Goal: Task Accomplishment & Management: Use online tool/utility

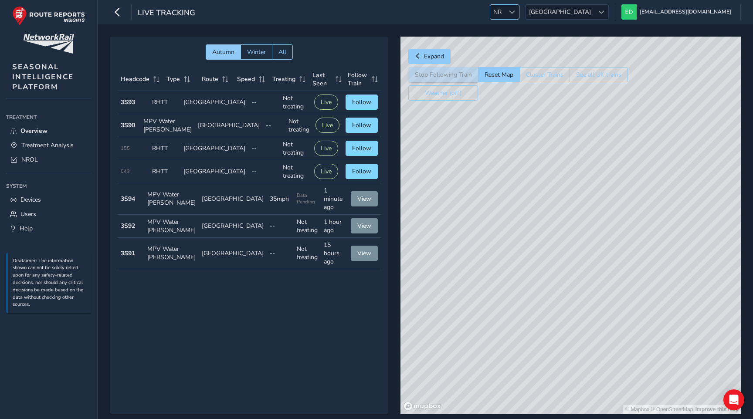
click at [515, 12] on span at bounding box center [512, 12] width 6 height 6
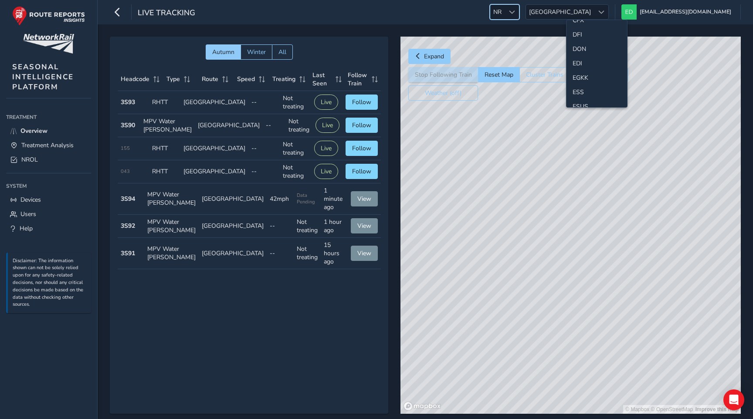
scroll to position [91, 0]
click at [585, 82] on li "ESS" at bounding box center [597, 83] width 61 height 14
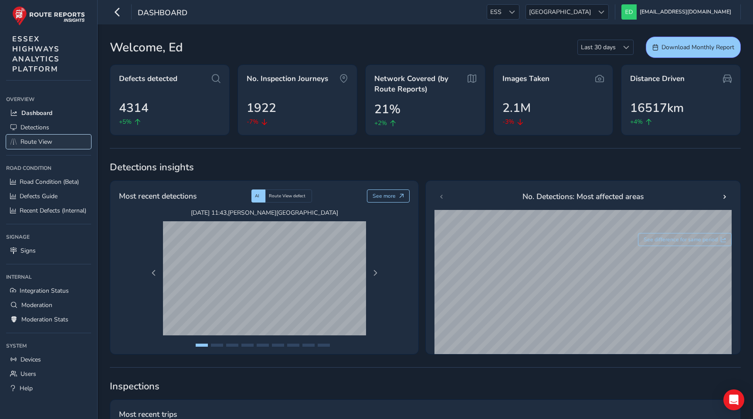
click at [47, 144] on span "Route View" at bounding box center [36, 142] width 32 height 8
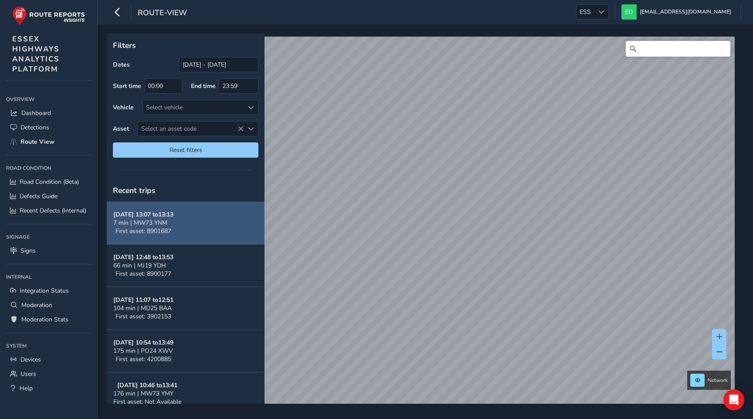
click at [174, 230] on div "Oct 14, 13:07 to 13:13 7 min | MW73 YNM First asset: 8901687" at bounding box center [143, 223] width 60 height 25
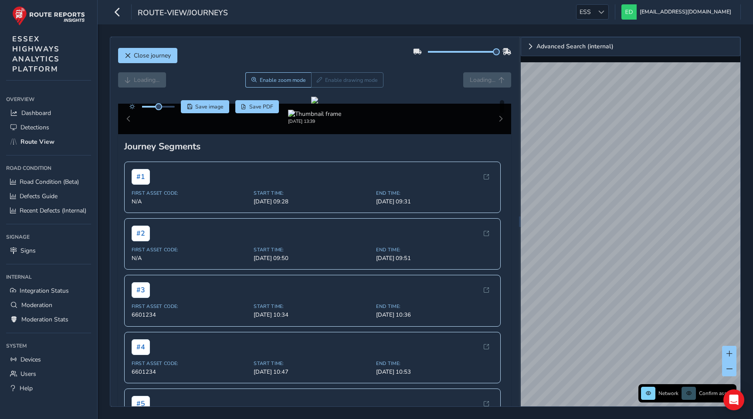
drag, startPoint x: 464, startPoint y: 52, endPoint x: 511, endPoint y: 52, distance: 47.1
click at [511, 52] on div at bounding box center [462, 52] width 99 height 14
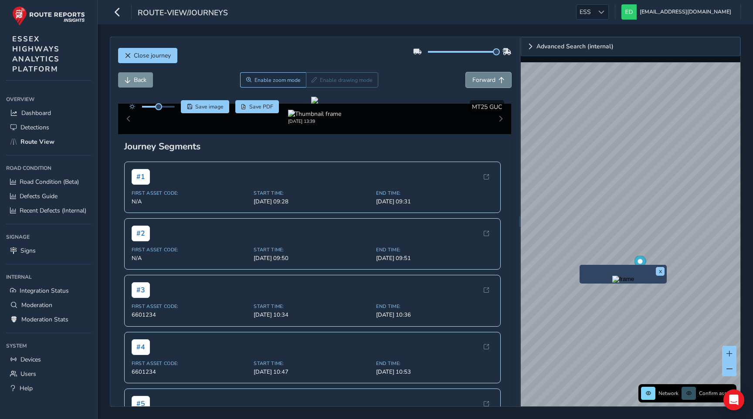
click at [486, 78] on span "Forward" at bounding box center [484, 80] width 23 height 8
click at [137, 74] on button "Back" at bounding box center [135, 79] width 35 height 15
click at [739, 229] on img "Preview frame" at bounding box center [750, 227] width 22 height 7
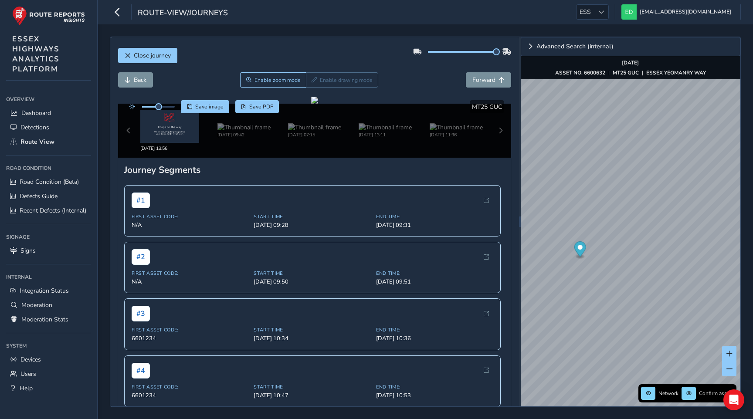
click at [520, 227] on div "Close journey Back Enable zoom mode Enable drawing mode Forward Click and Drag …" at bounding box center [425, 222] width 631 height 371
click at [697, 278] on img "Preview frame" at bounding box center [708, 274] width 22 height 7
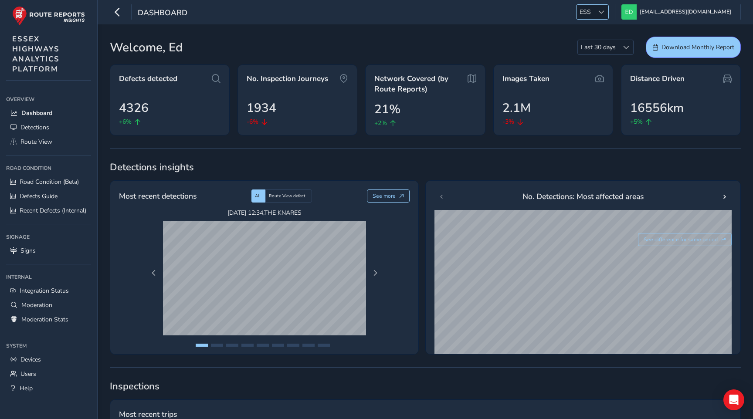
click at [594, 15] on span "ESS" at bounding box center [585, 12] width 17 height 14
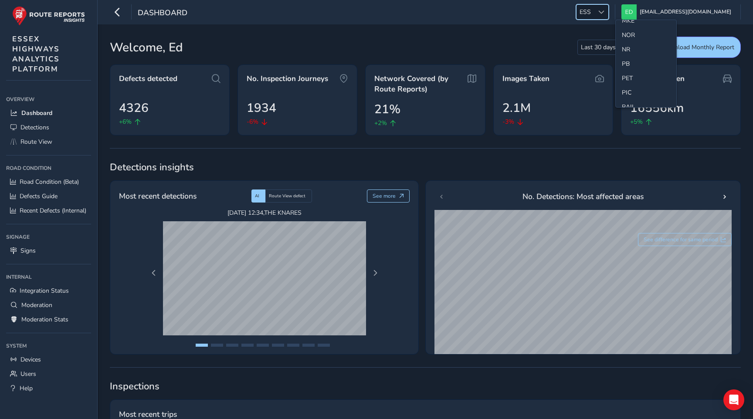
scroll to position [326, 0]
click at [626, 51] on li "NR" at bounding box center [646, 50] width 61 height 14
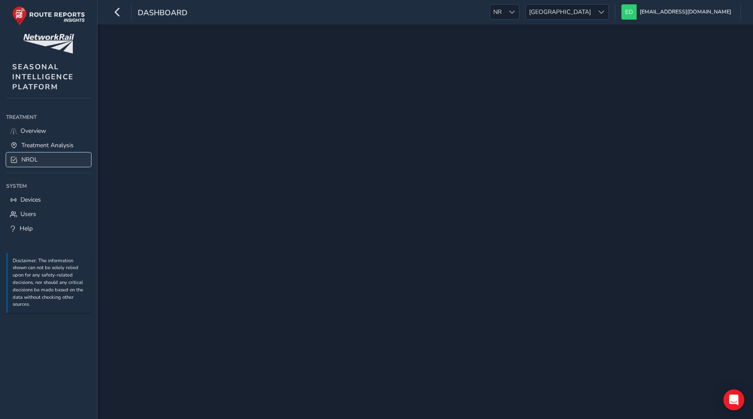
click at [37, 163] on span "NROL" at bounding box center [29, 160] width 17 height 8
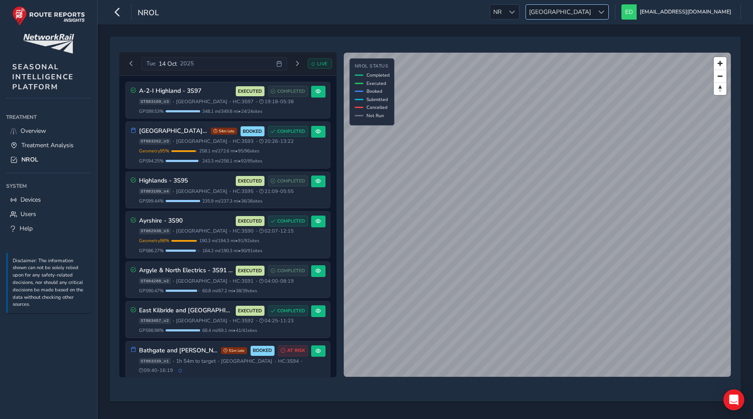
click at [605, 13] on span at bounding box center [602, 12] width 6 height 6
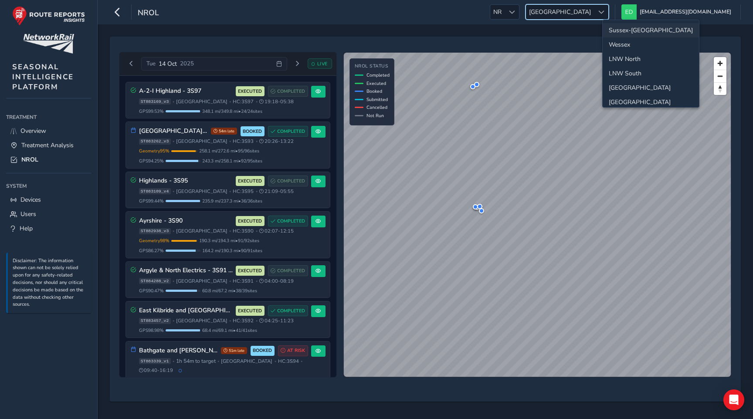
click at [636, 28] on li "Sussex-Kent" at bounding box center [651, 30] width 96 height 14
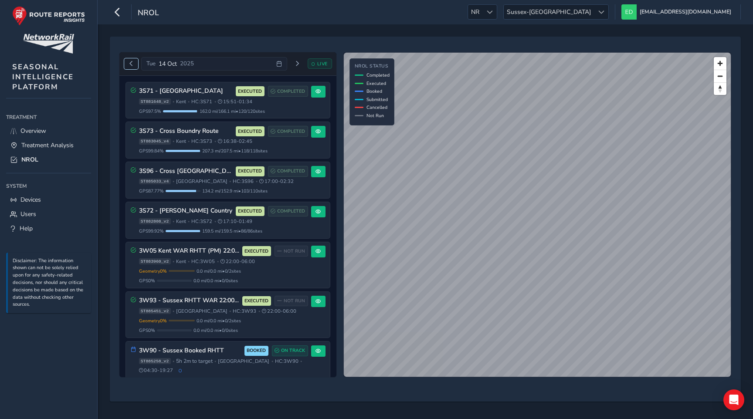
click at [133, 65] on span "Previous day" at bounding box center [131, 63] width 5 height 5
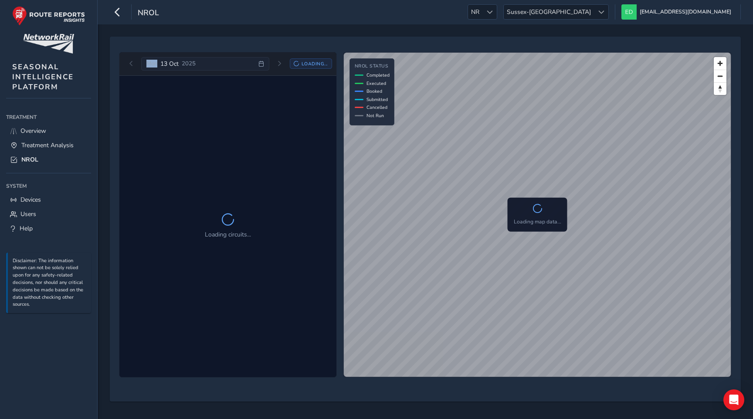
click at [133, 65] on div "Mon 13 Oct 2025 Loading..." at bounding box center [228, 64] width 208 height 14
click at [130, 64] on div "Mon 13 Oct 2025 Loading..." at bounding box center [228, 64] width 208 height 14
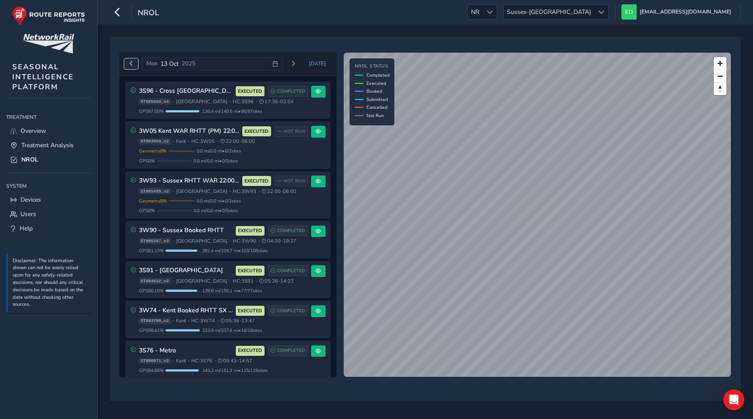
click at [131, 64] on span "Previous day" at bounding box center [131, 63] width 5 height 5
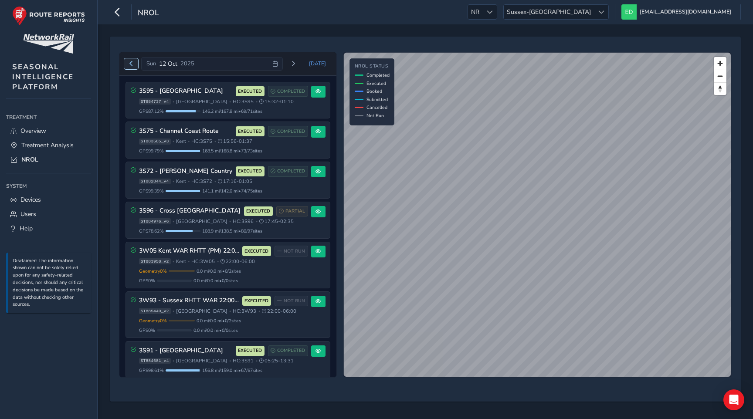
click at [131, 64] on span "Previous day" at bounding box center [131, 63] width 5 height 5
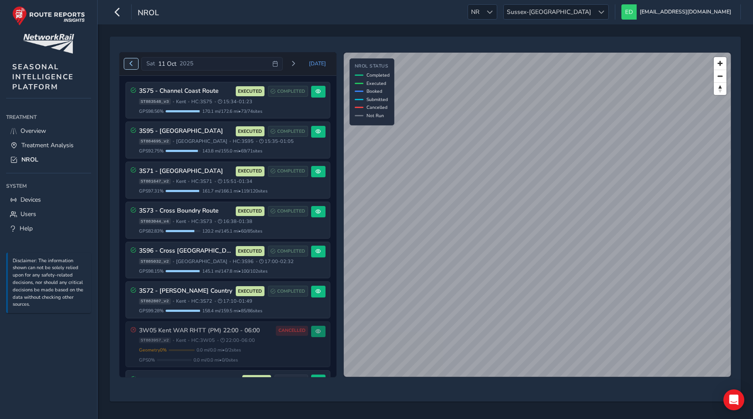
click at [131, 64] on span "Previous day" at bounding box center [131, 63] width 5 height 5
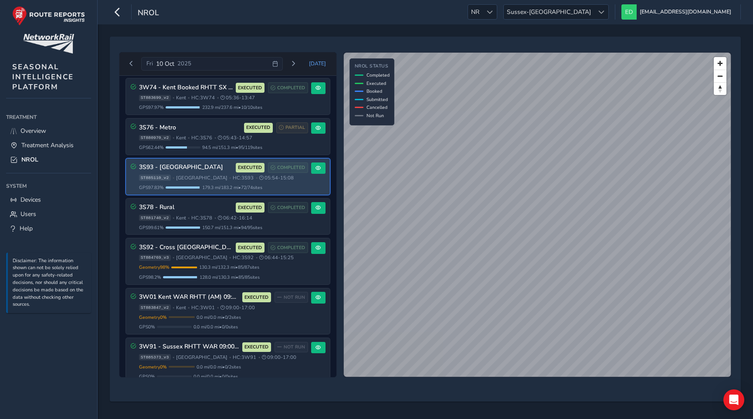
scroll to position [385, 0]
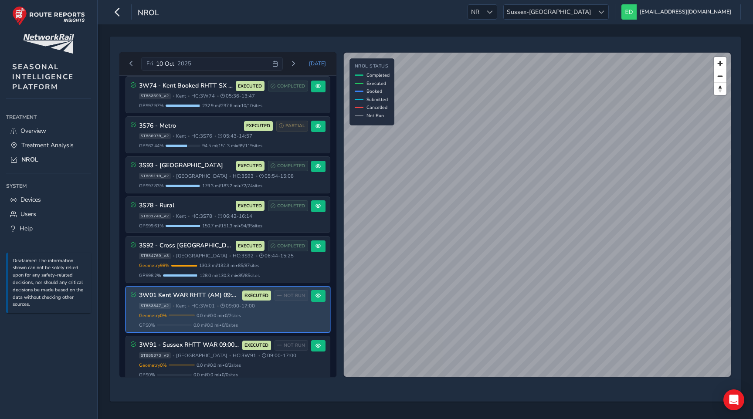
click at [216, 320] on div "Geometry 0 % Incomplete Geometry 2 / 2 geometries missing data. Only 0.0 mi / 0…" at bounding box center [223, 321] width 169 height 17
click at [320, 297] on button at bounding box center [318, 296] width 14 height 12
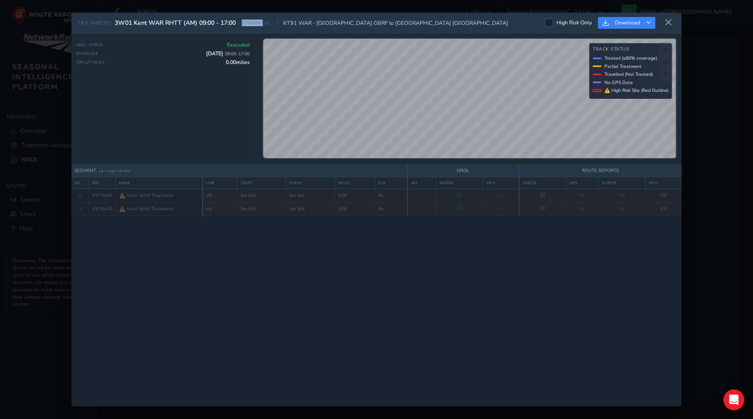
drag, startPoint x: 265, startPoint y: 24, endPoint x: 238, endPoint y: 24, distance: 26.2
click at [238, 24] on div "TICK-SHEETS / 3W01 Kent WAR RHTT (AM) 09:00 - 17:00 ST883847_v2 KT91 WAR - Tonb…" at bounding box center [293, 23] width 431 height 8
copy div "ST883847"
click at [670, 21] on icon at bounding box center [669, 23] width 8 height 8
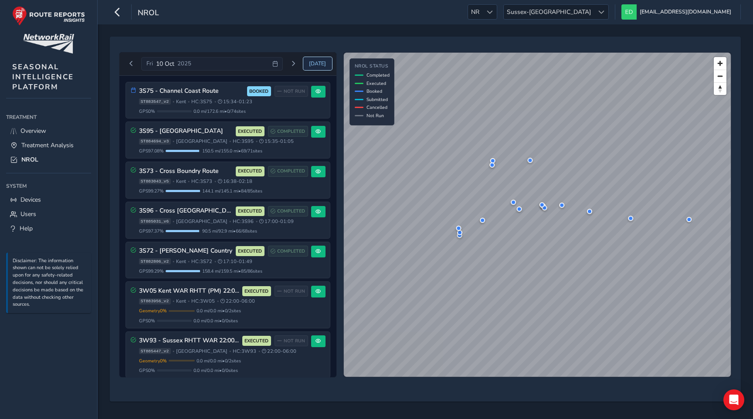
click at [322, 60] on span "Today" at bounding box center [317, 63] width 17 height 7
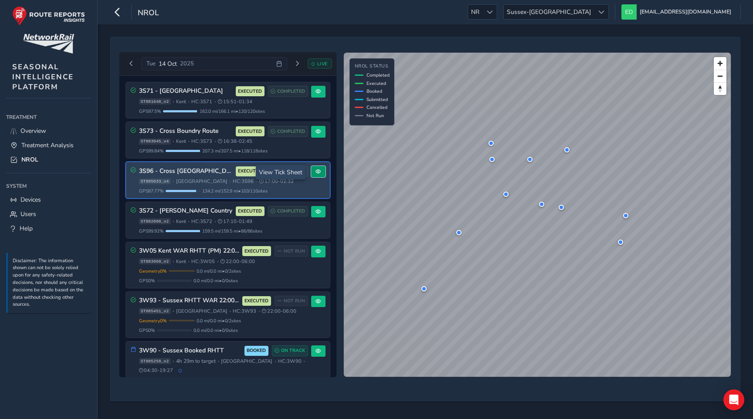
click at [316, 175] on button at bounding box center [318, 172] width 14 height 12
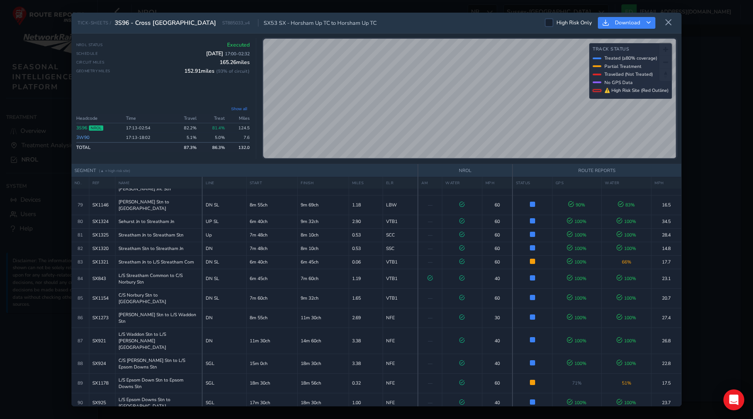
scroll to position [1479, 0]
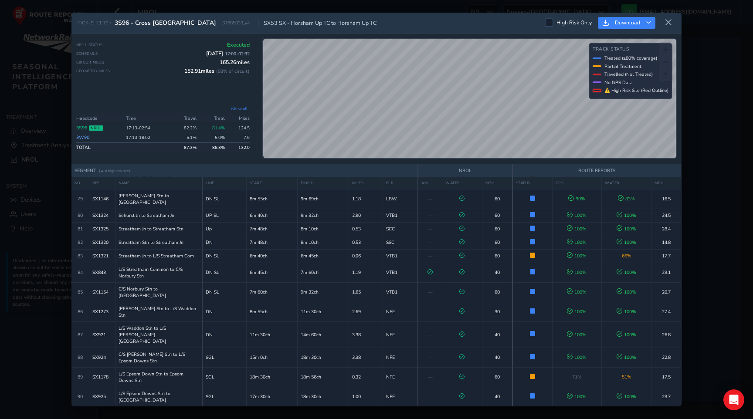
click at [85, 126] on link "3S96" at bounding box center [81, 128] width 11 height 7
click at [83, 127] on link "3S96" at bounding box center [81, 128] width 11 height 7
click at [665, 23] on icon at bounding box center [669, 23] width 8 height 8
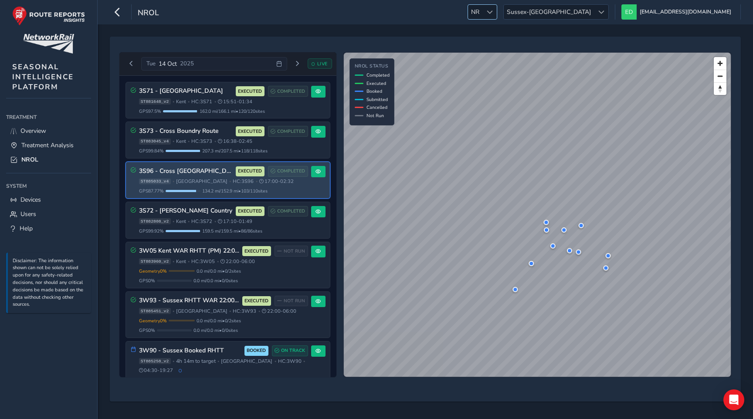
click at [497, 14] on div at bounding box center [490, 12] width 14 height 14
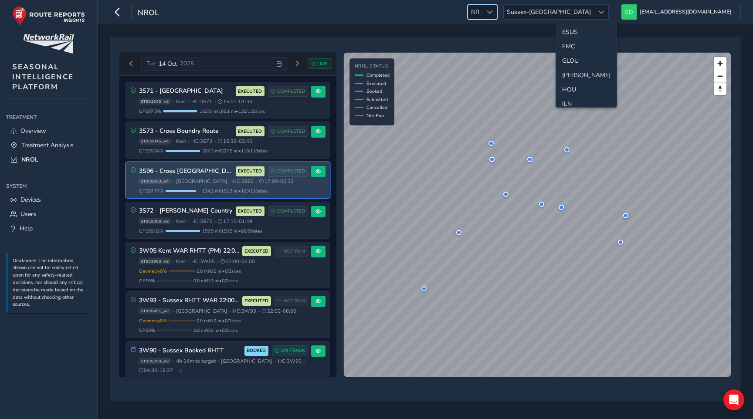
scroll to position [123, 0]
click at [572, 52] on li "ESS" at bounding box center [586, 51] width 61 height 14
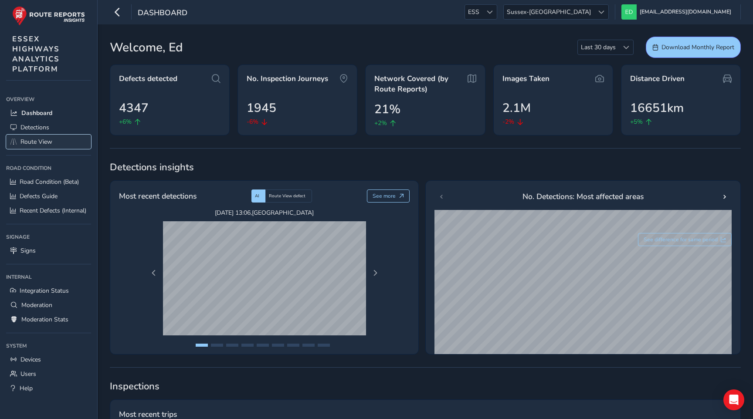
click at [40, 139] on span "Route View" at bounding box center [36, 142] width 32 height 8
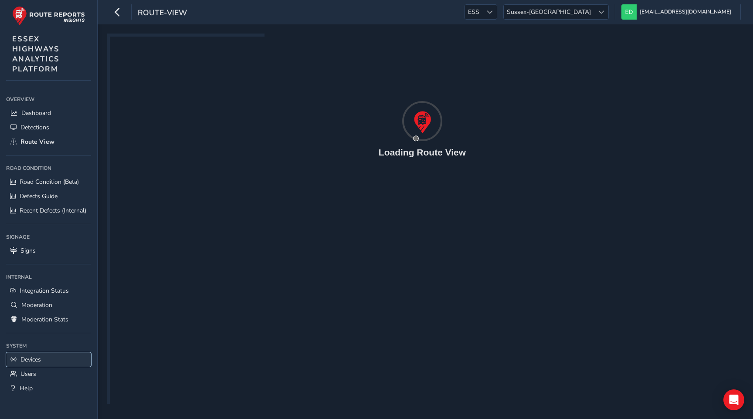
click at [31, 362] on span "Devices" at bounding box center [30, 360] width 20 height 8
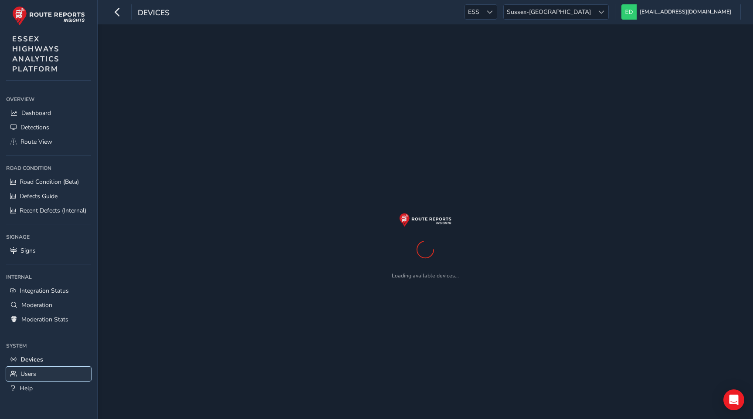
click at [29, 374] on span "Users" at bounding box center [28, 374] width 16 height 8
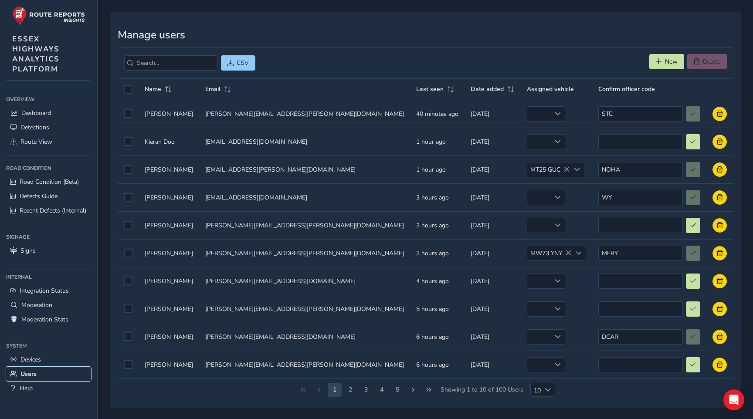
scroll to position [30, 0]
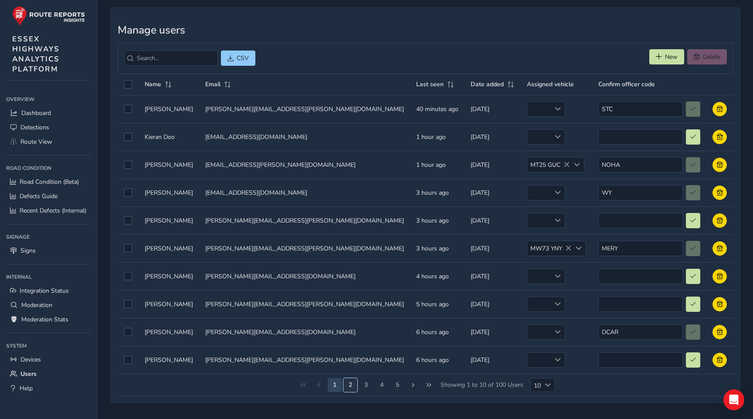
click at [354, 383] on button "2" at bounding box center [351, 385] width 14 height 14
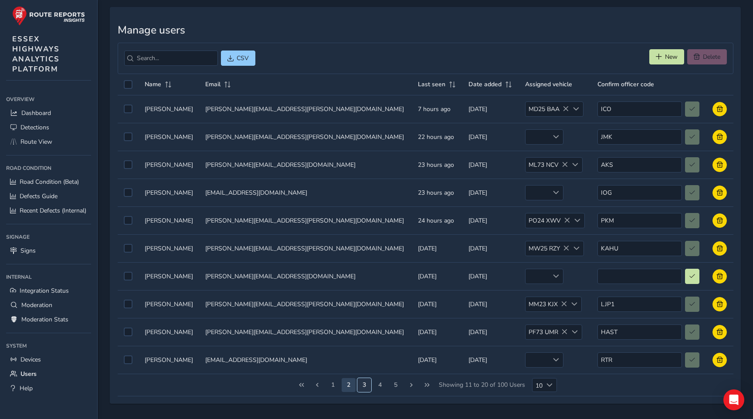
click at [367, 386] on button "3" at bounding box center [364, 385] width 14 height 14
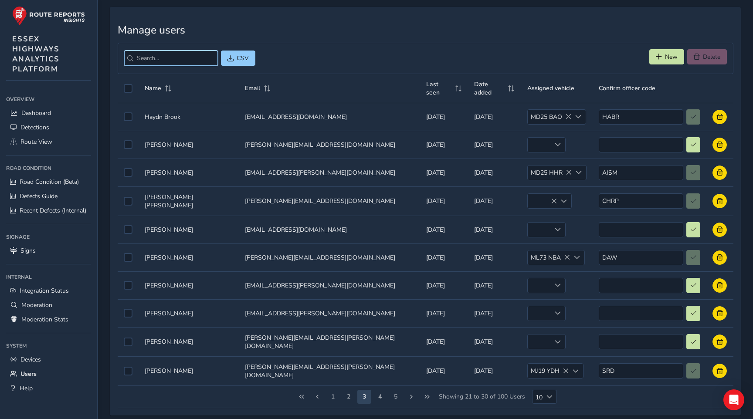
click at [168, 61] on input "search" at bounding box center [171, 58] width 94 height 15
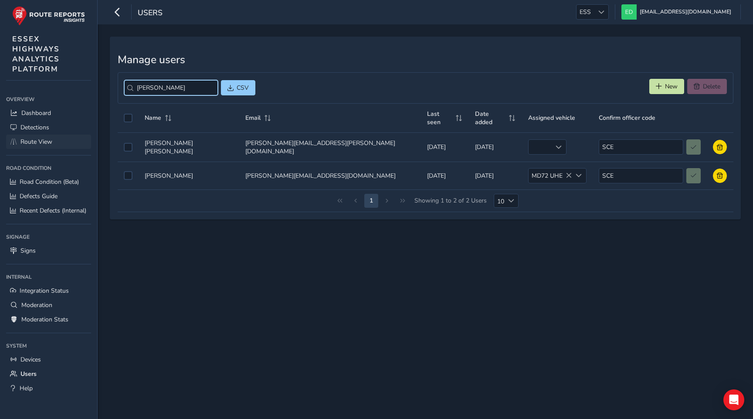
type input "sharon"
click at [34, 139] on span "Route View" at bounding box center [36, 142] width 32 height 8
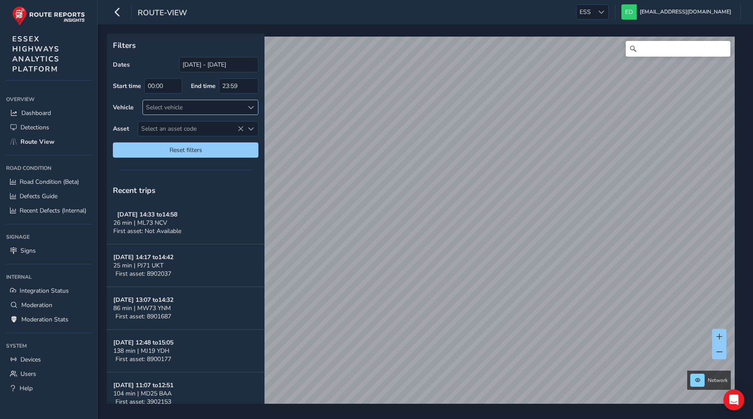
click at [218, 108] on div "Select vehicle" at bounding box center [193, 107] width 101 height 14
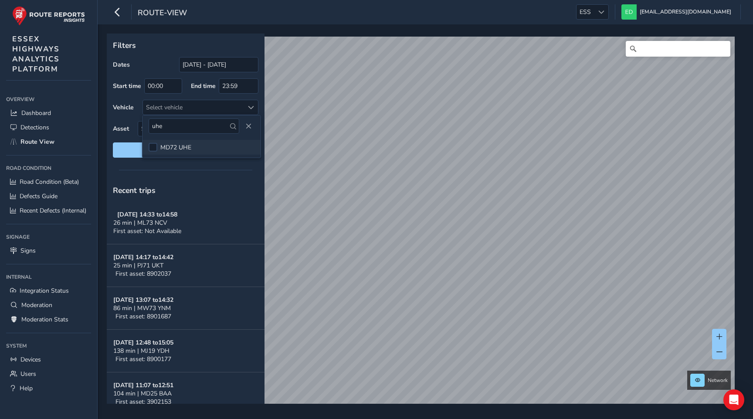
type input "uhe"
click at [191, 152] on li "MD72 UHE" at bounding box center [202, 147] width 118 height 15
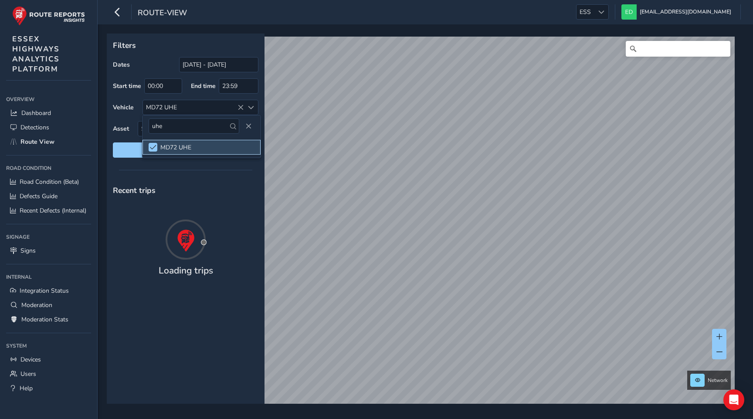
click at [219, 36] on div "Filters Dates 14/09/2025 - 14/10/2025 Start time 00:00 End time 23:59 Vehicle M…" at bounding box center [186, 99] width 158 height 130
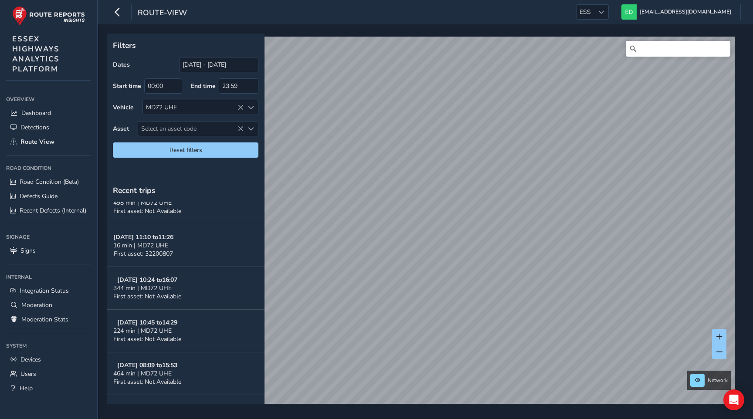
scroll to position [100, 0]
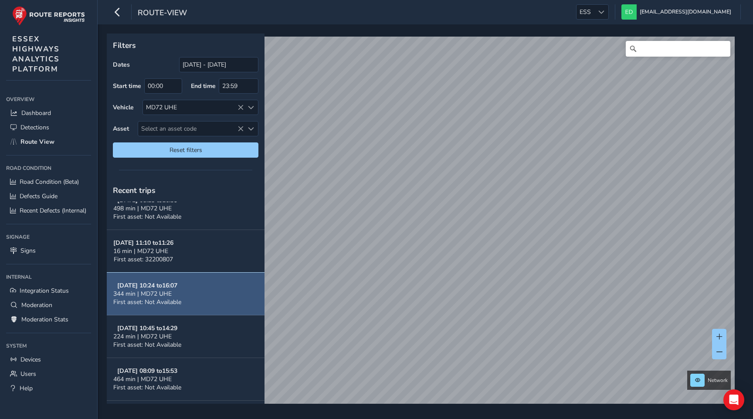
click at [188, 296] on button "Oct 09, 10:24 to 16:07 344 min | MD72 UHE First asset: Not Available" at bounding box center [186, 294] width 158 height 43
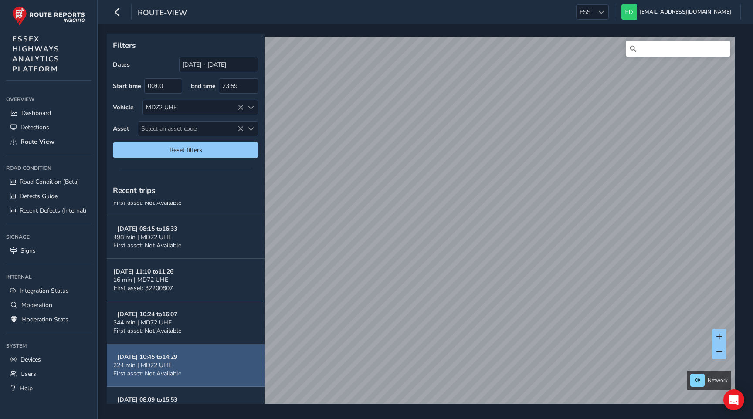
scroll to position [72, 0]
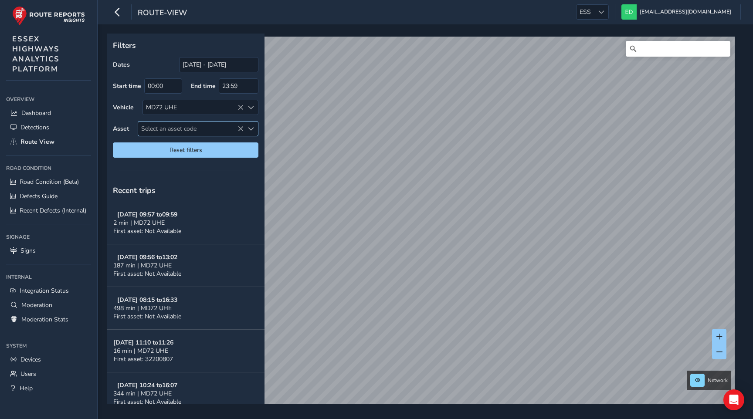
click at [184, 124] on span "Select an asset code" at bounding box center [190, 129] width 105 height 14
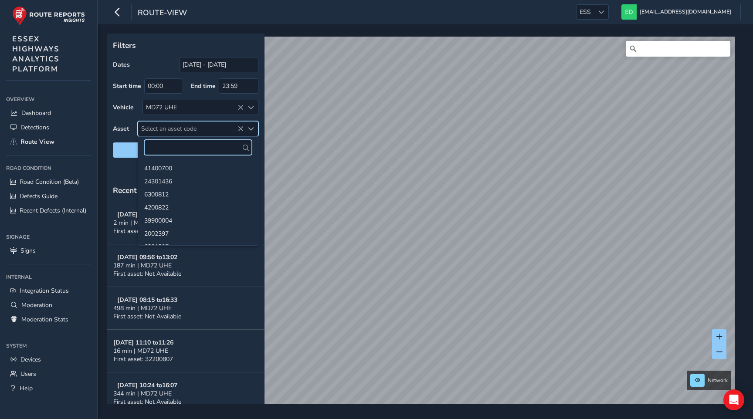
paste input "10002003273"
type input "1"
type input "2003273"
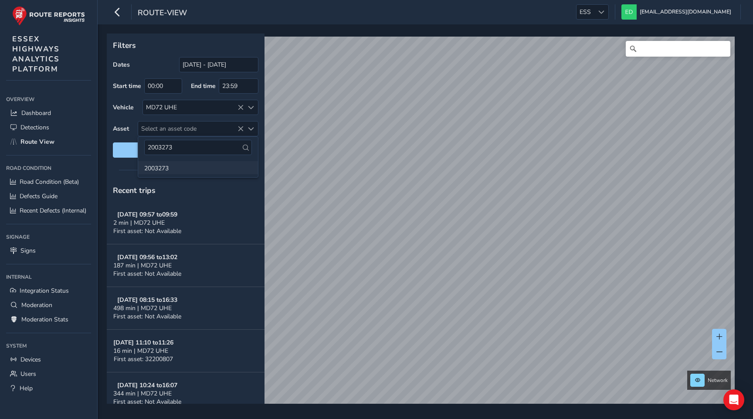
click at [212, 170] on li "2003273" at bounding box center [198, 167] width 120 height 13
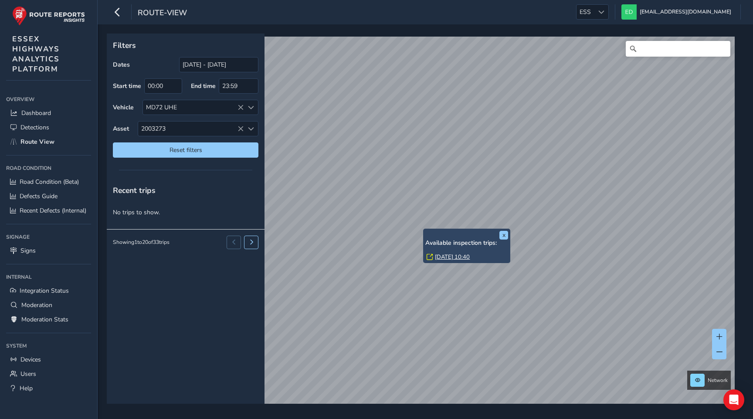
click at [438, 257] on link "Thu, 25 Sep, 10:40" at bounding box center [452, 257] width 35 height 8
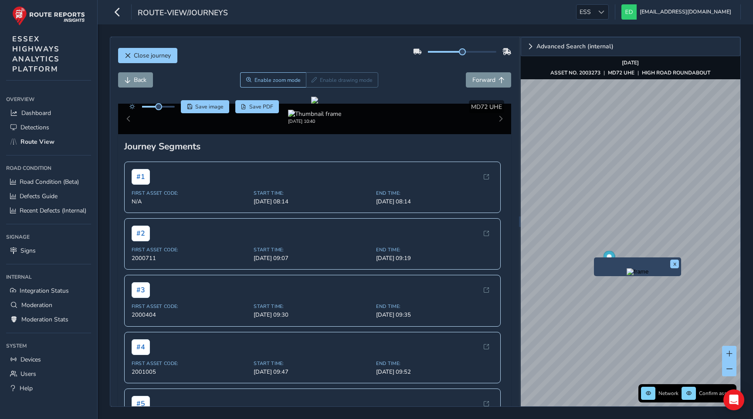
click at [594, 259] on div "x" at bounding box center [637, 267] width 87 height 19
click at [595, 258] on div "x" at bounding box center [637, 267] width 87 height 19
click at [627, 276] on img "Preview frame" at bounding box center [638, 272] width 22 height 7
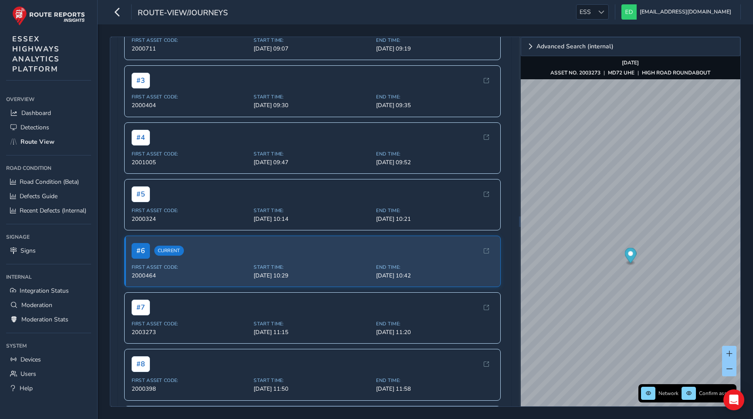
scroll to position [204, 0]
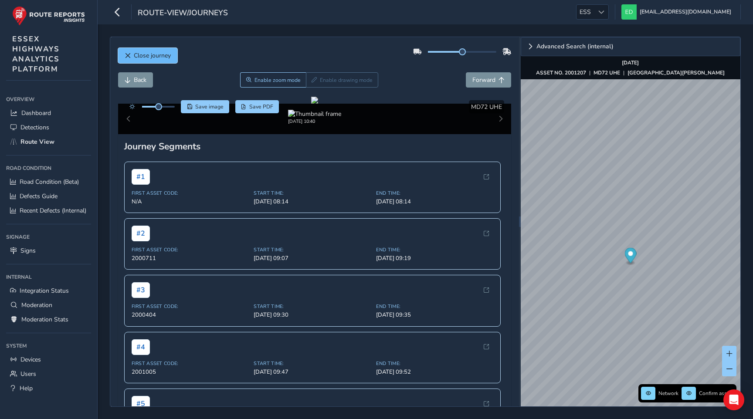
click at [134, 54] on span "Close journey" at bounding box center [152, 55] width 37 height 8
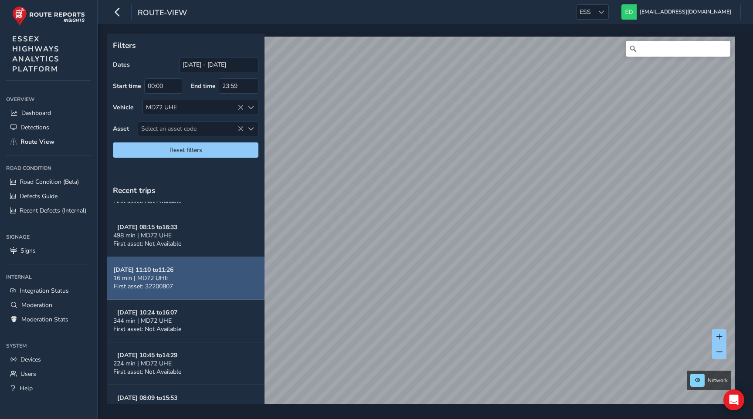
scroll to position [68, 0]
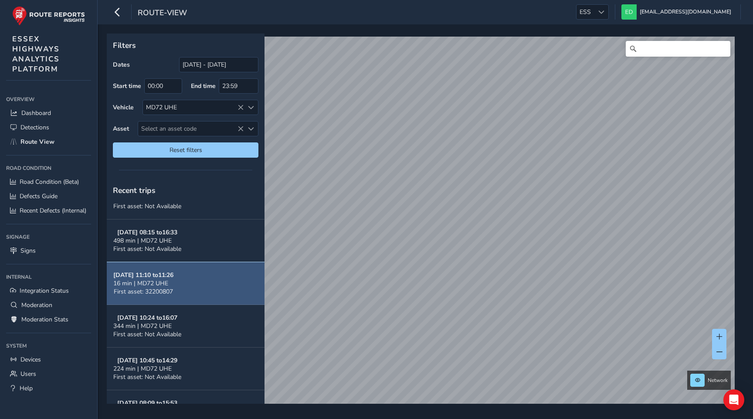
click at [204, 291] on button "Oct 10, 11:10 to 11:26 16 min | MD72 UHE First asset: 32200807" at bounding box center [186, 283] width 158 height 43
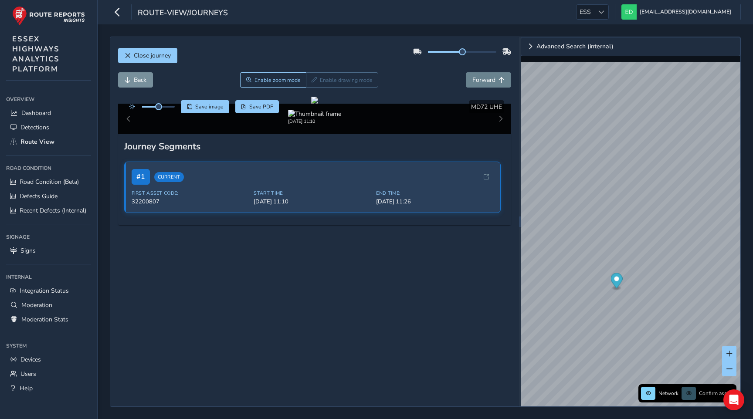
click at [481, 87] on button "Forward" at bounding box center [488, 79] width 45 height 15
click at [311, 104] on div at bounding box center [314, 100] width 7 height 7
drag, startPoint x: 461, startPoint y: 51, endPoint x: 500, endPoint y: 51, distance: 38.4
click at [499, 51] on span at bounding box center [495, 51] width 7 height 7
click at [578, 237] on img "Preview frame" at bounding box center [589, 233] width 22 height 7
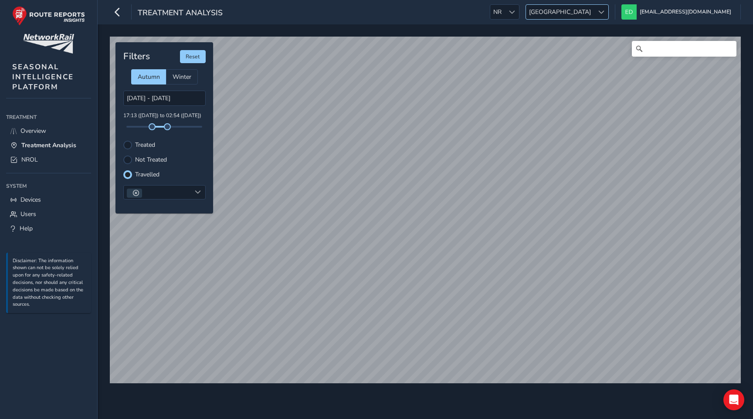
click at [594, 16] on span "[GEOGRAPHIC_DATA]" at bounding box center [560, 12] width 68 height 14
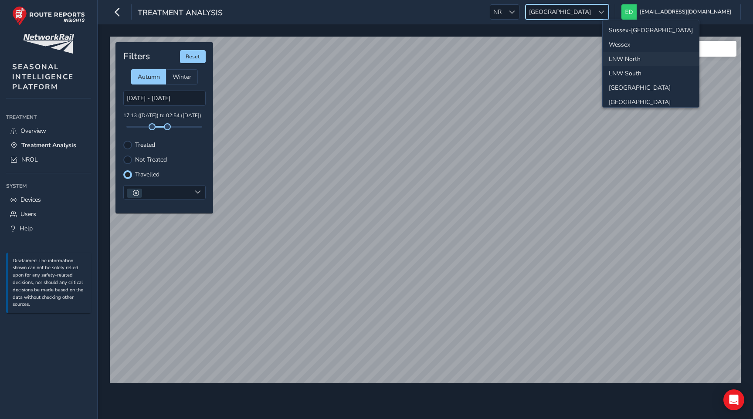
click at [621, 31] on li "Sussex-[GEOGRAPHIC_DATA]" at bounding box center [651, 30] width 96 height 14
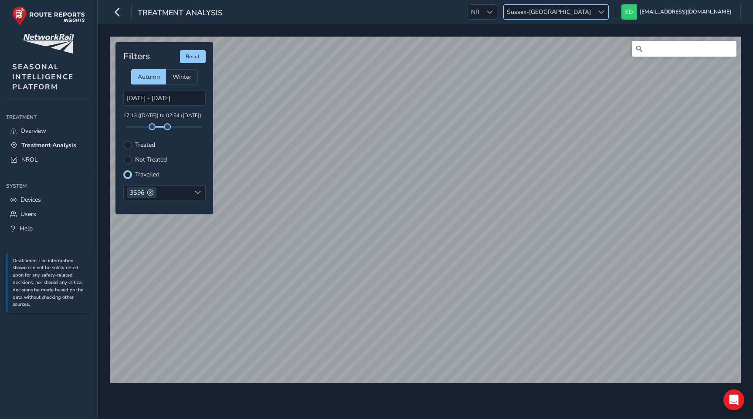
click at [594, 14] on span "Sussex-[GEOGRAPHIC_DATA]" at bounding box center [549, 12] width 90 height 14
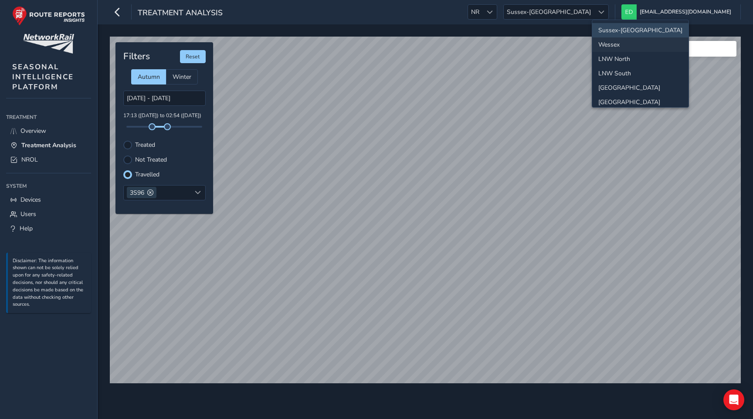
click at [615, 44] on li "Wessex" at bounding box center [640, 44] width 96 height 14
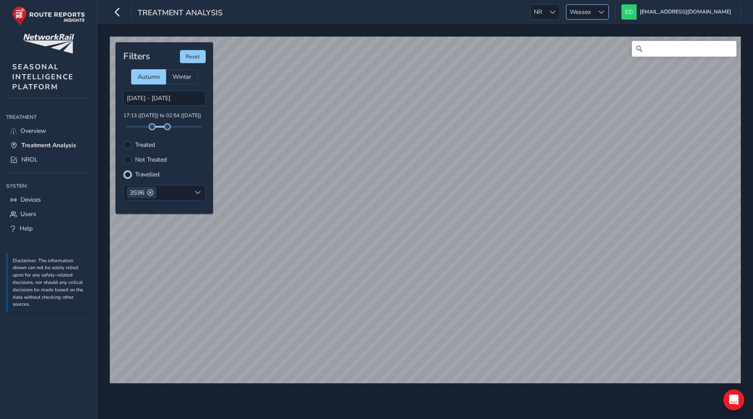
click at [594, 13] on span "Wessex" at bounding box center [580, 12] width 27 height 14
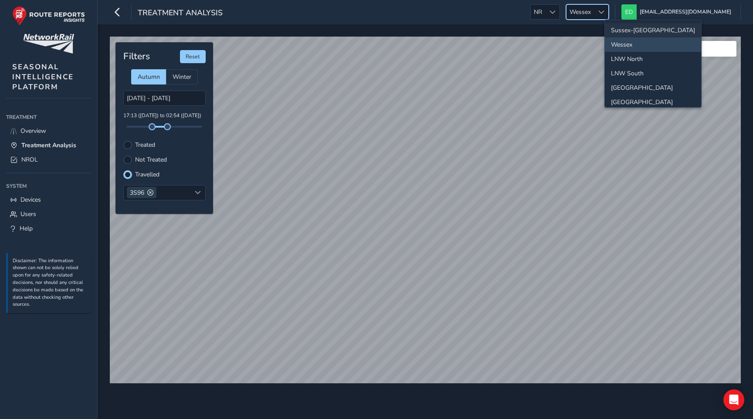
click at [627, 24] on li "Sussex-[GEOGRAPHIC_DATA]" at bounding box center [653, 30] width 96 height 14
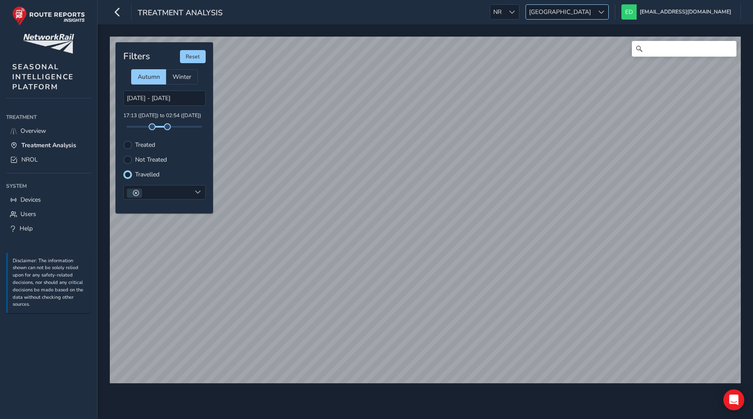
click at [594, 15] on span "[GEOGRAPHIC_DATA]" at bounding box center [560, 12] width 68 height 14
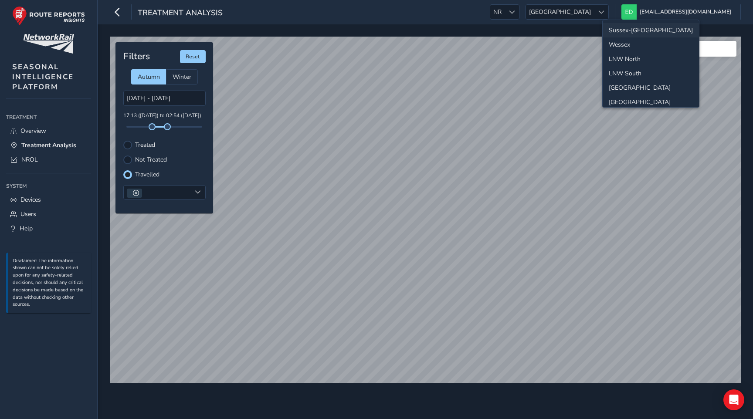
click at [618, 32] on li "Sussex-[GEOGRAPHIC_DATA]" at bounding box center [651, 30] width 96 height 14
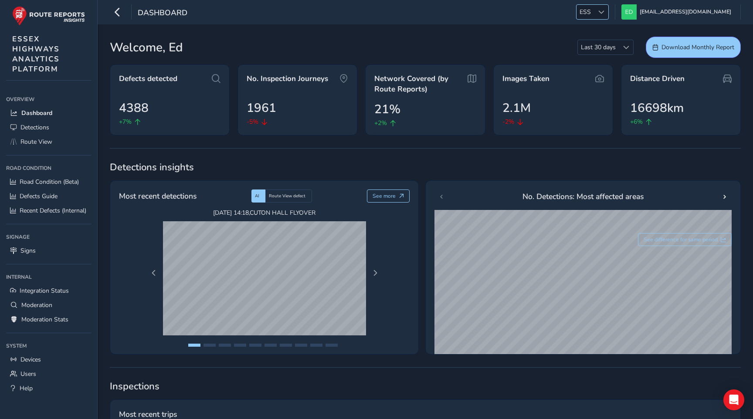
click at [594, 10] on span "ESS" at bounding box center [585, 12] width 17 height 14
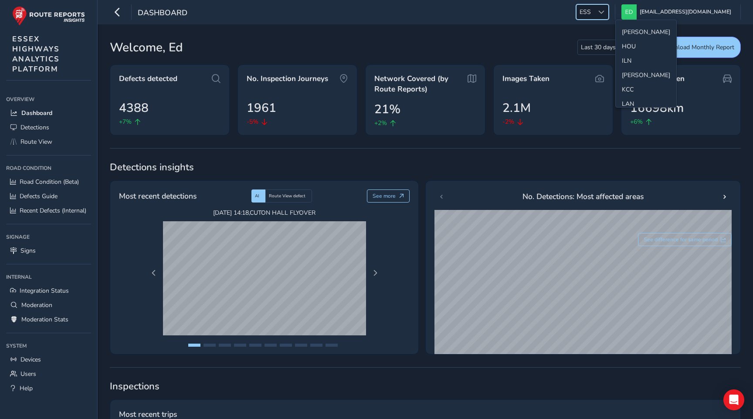
scroll to position [213, 0]
click at [628, 59] on li "[PERSON_NAME]" at bounding box center [646, 62] width 61 height 14
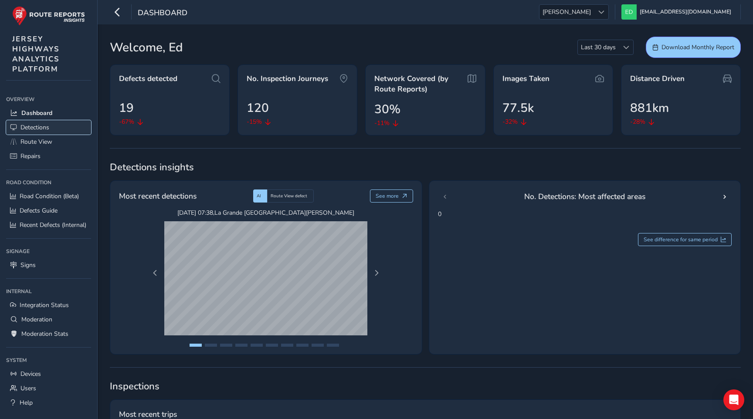
click at [49, 132] on link "Detections" at bounding box center [48, 127] width 85 height 14
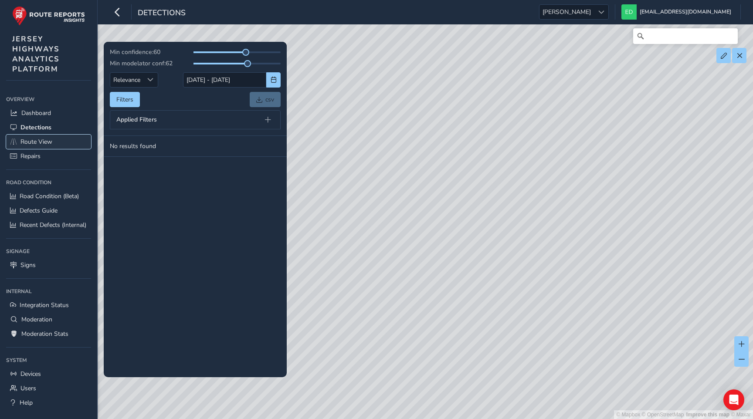
click at [45, 142] on span "Route View" at bounding box center [36, 142] width 32 height 8
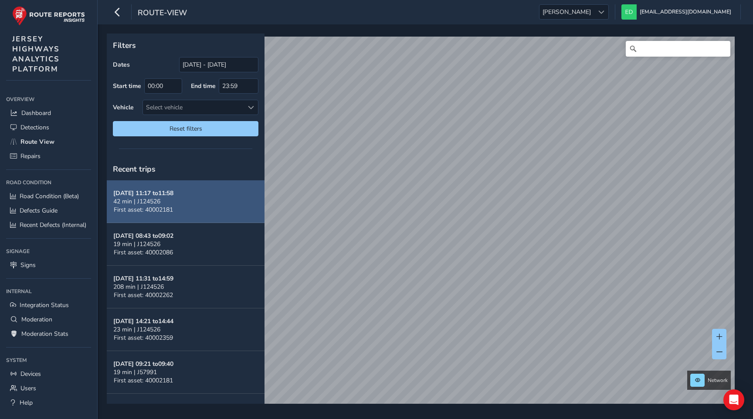
click at [200, 202] on button "[DATE] 11:17 to 11:58 42 min | J124526 First asset: 40002181" at bounding box center [186, 201] width 158 height 43
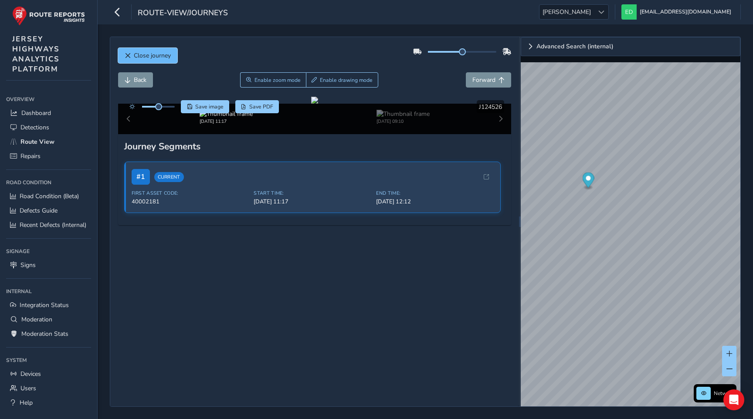
click at [151, 51] on button "Close journey" at bounding box center [147, 55] width 59 height 15
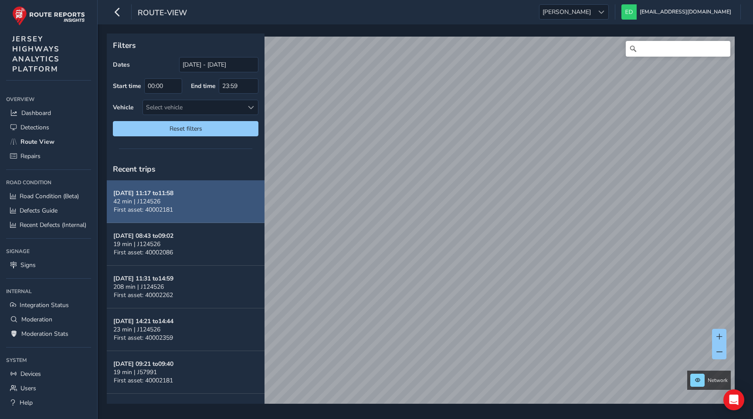
click at [185, 204] on button "[DATE] 11:17 to 11:58 42 min | J124526 First asset: 40002181" at bounding box center [186, 201] width 158 height 43
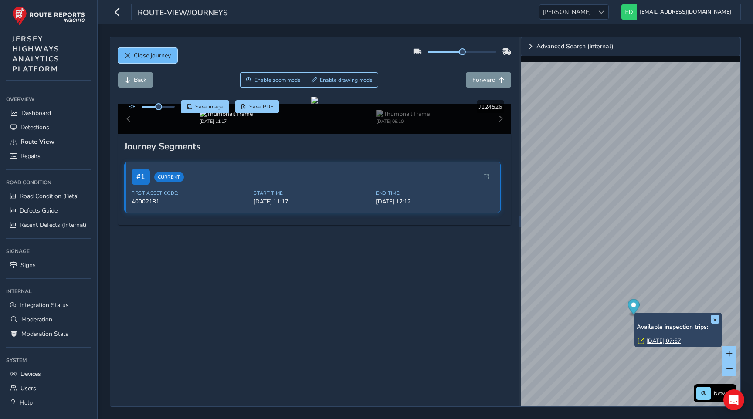
click at [151, 51] on span "Close journey" at bounding box center [152, 55] width 37 height 8
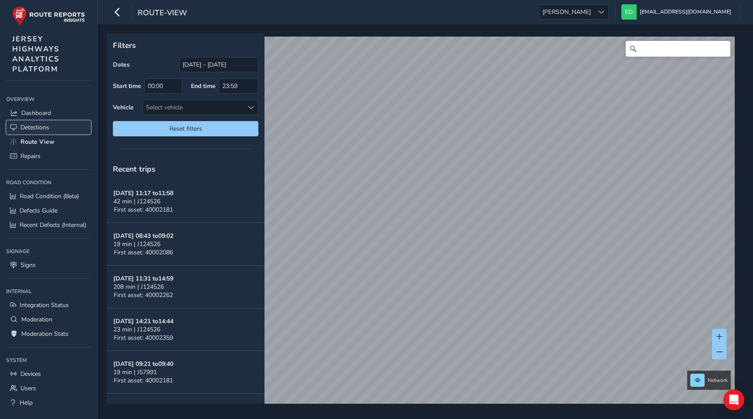
click at [43, 130] on span "Detections" at bounding box center [34, 127] width 29 height 8
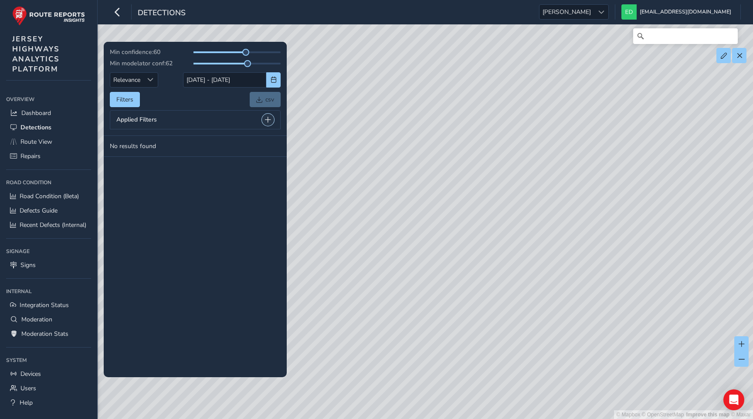
click at [269, 121] on span at bounding box center [268, 120] width 6 height 6
click at [44, 138] on span "Route View" at bounding box center [36, 142] width 32 height 8
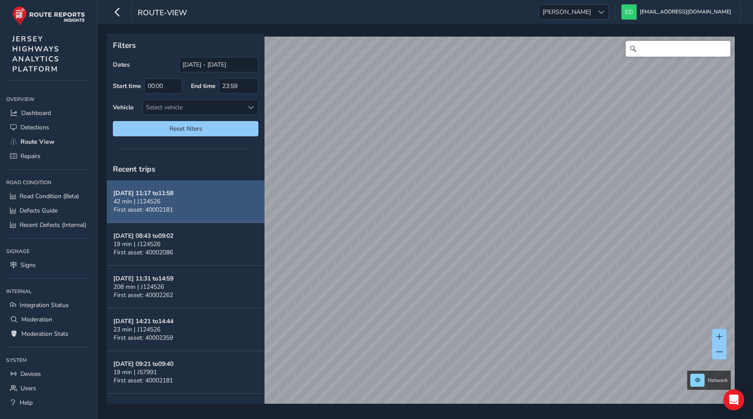
click at [183, 207] on button "[DATE] 11:17 to 11:58 42 min | J124526 First asset: 40002181" at bounding box center [186, 201] width 158 height 43
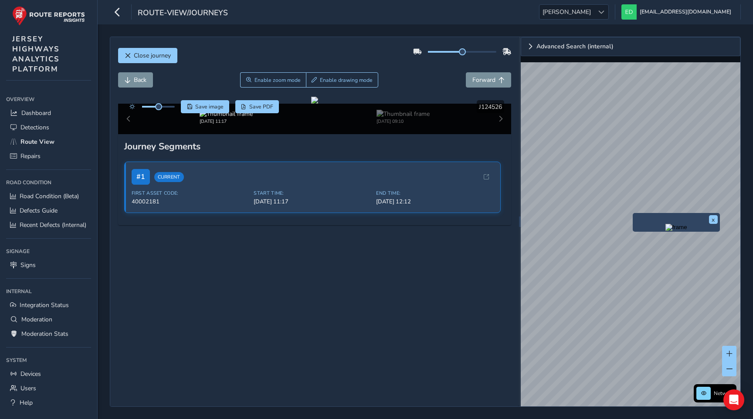
click at [666, 231] on img "Preview frame" at bounding box center [677, 227] width 22 height 7
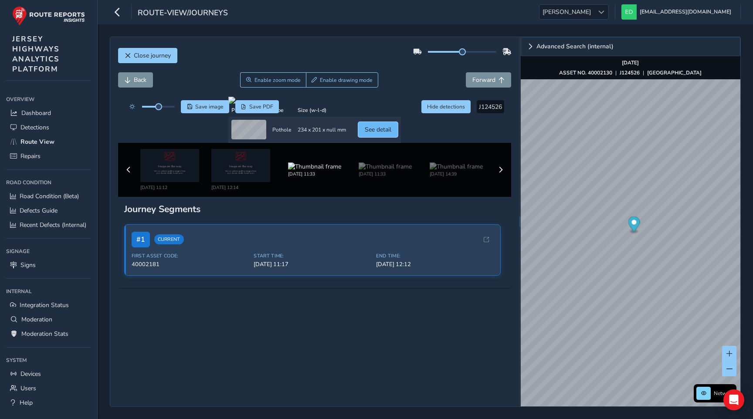
click at [391, 134] on span "See detail" at bounding box center [378, 130] width 27 height 8
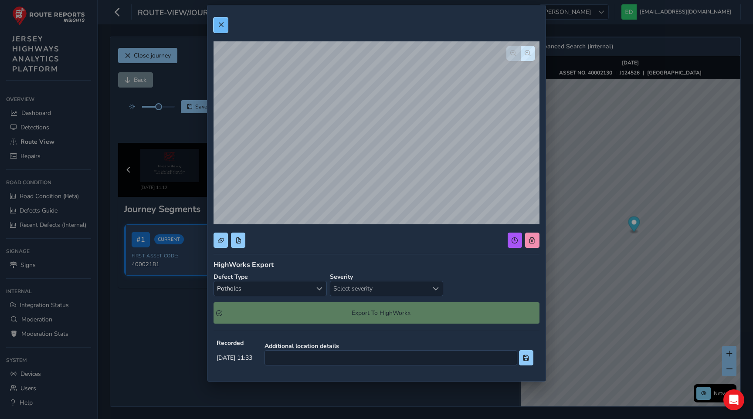
click at [221, 24] on span at bounding box center [221, 25] width 6 height 6
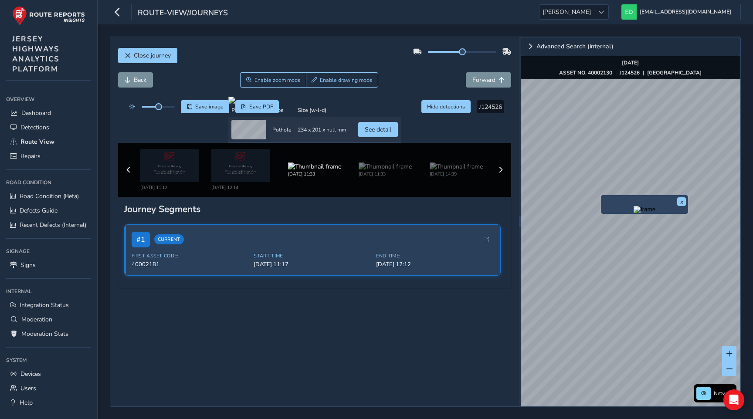
click at [634, 213] on img "Preview frame" at bounding box center [645, 209] width 22 height 7
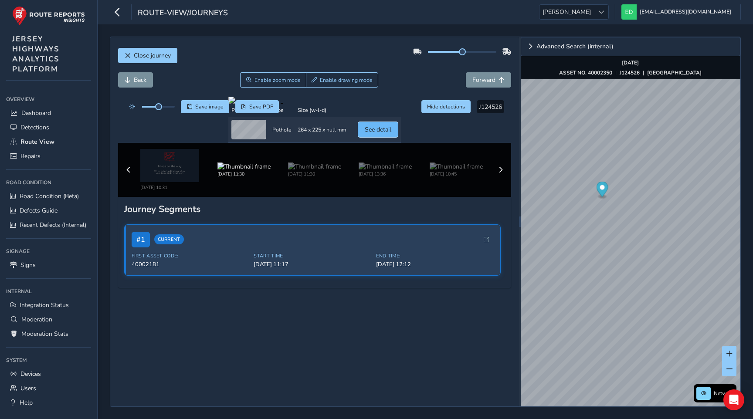
click at [391, 134] on span "See detail" at bounding box center [378, 130] width 27 height 8
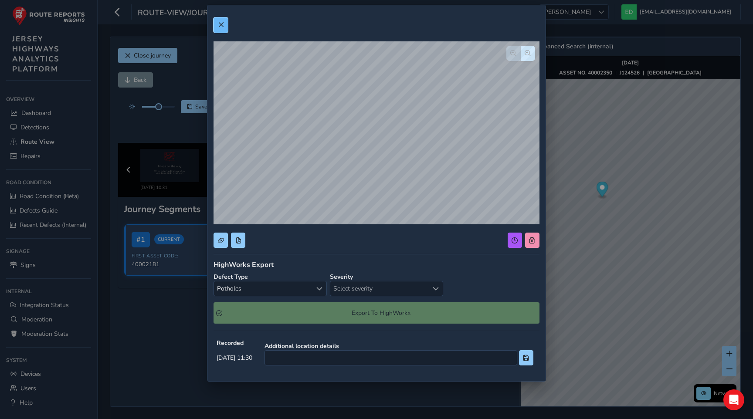
click at [222, 29] on button at bounding box center [221, 24] width 14 height 15
